Goal: Information Seeking & Learning: Learn about a topic

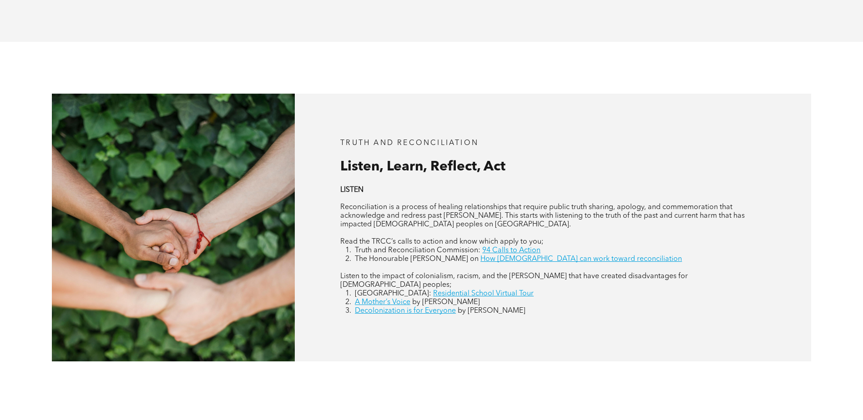
scroll to position [1273, 0]
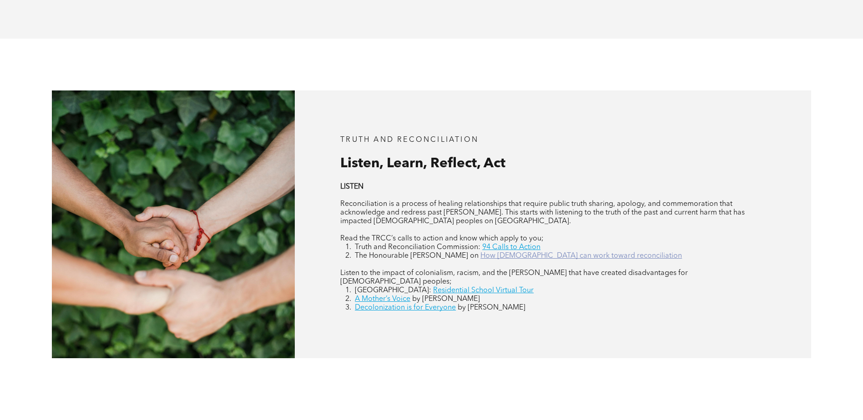
click at [546, 252] on link "How Canadians can work toward reconciliation" at bounding box center [580, 255] width 201 height 7
click at [375, 296] on link "A Mother’s Voice" at bounding box center [382, 299] width 55 height 7
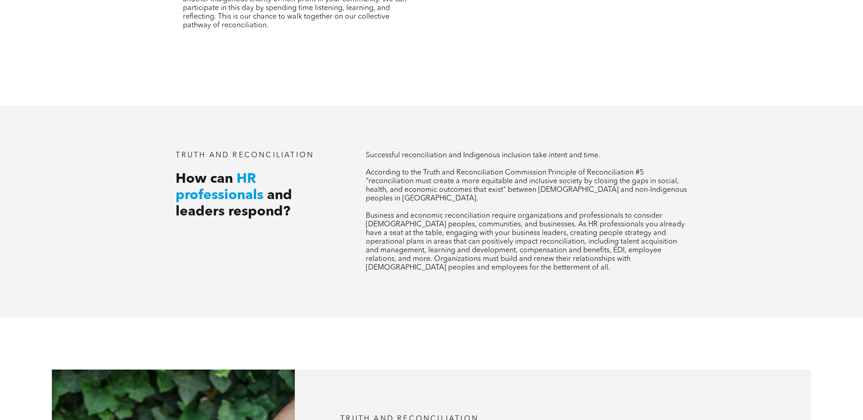
scroll to position [1000, 0]
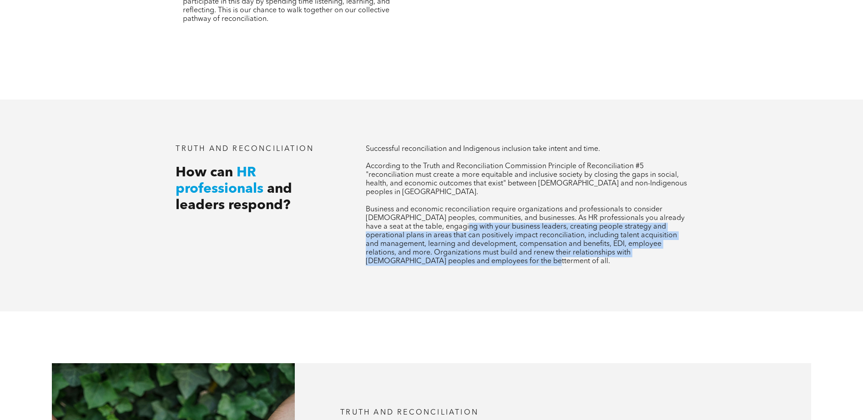
drag, startPoint x: 456, startPoint y: 214, endPoint x: 530, endPoint y: 256, distance: 84.5
click at [530, 256] on p "Business and economic reconciliation require organizations and professionals to…" at bounding box center [526, 236] width 321 height 60
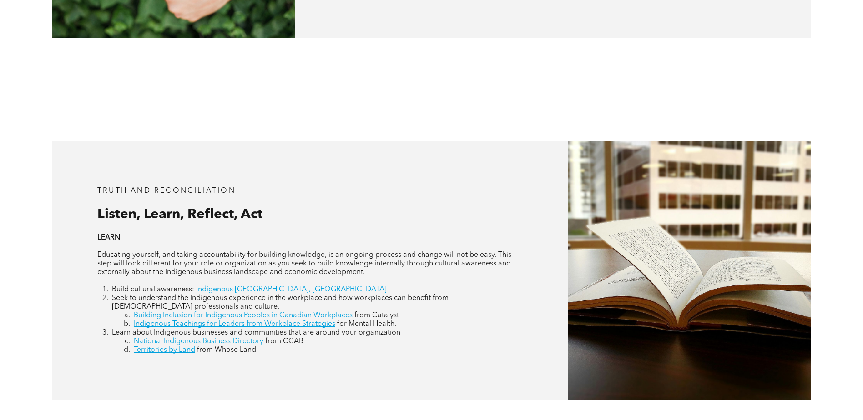
scroll to position [1637, 0]
